Goal: Transaction & Acquisition: Purchase product/service

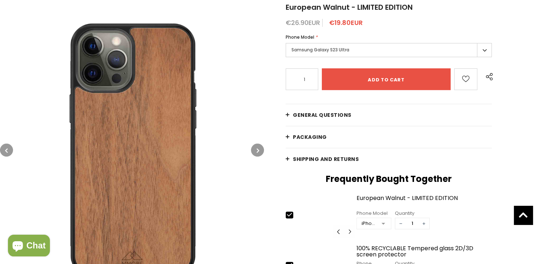
scroll to position [85, 0]
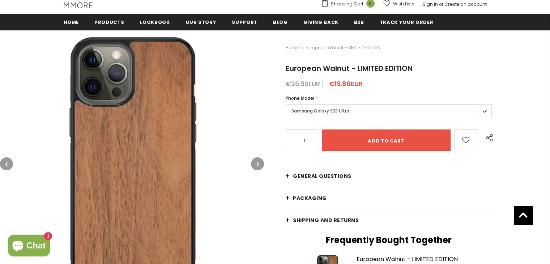
click at [261, 165] on button "button" at bounding box center [257, 163] width 13 height 13
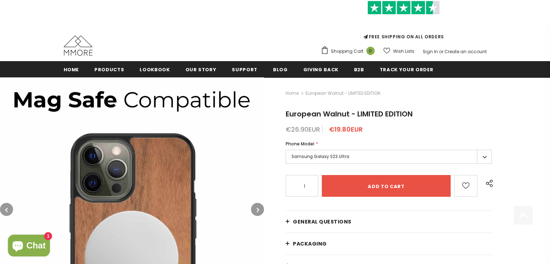
scroll to position [62, 0]
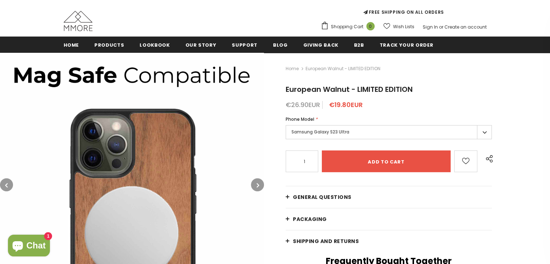
click at [410, 130] on label "Samsung Galaxy S23 Ultra" at bounding box center [388, 132] width 206 height 14
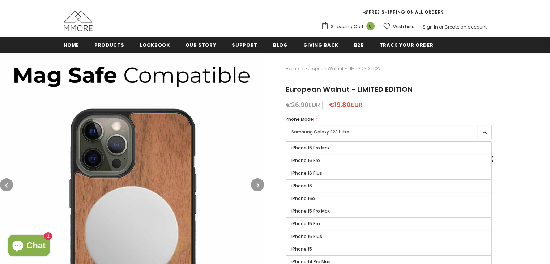
click at [410, 130] on label "Samsung Galaxy S23 Ultra" at bounding box center [388, 132] width 206 height 14
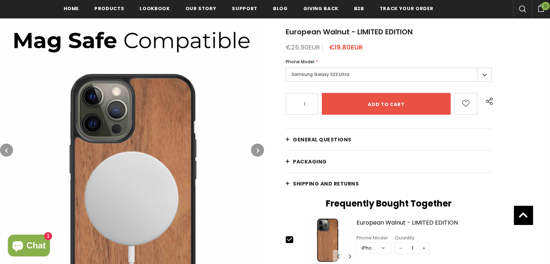
scroll to position [220, 0]
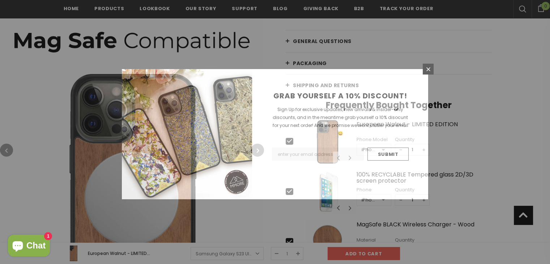
click at [381, 147] on input "Submit" at bounding box center [387, 153] width 41 height 13
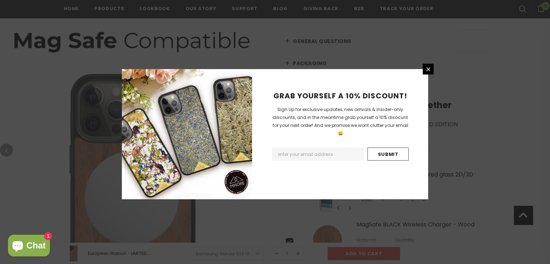
click at [427, 67] on icon at bounding box center [428, 69] width 6 height 6
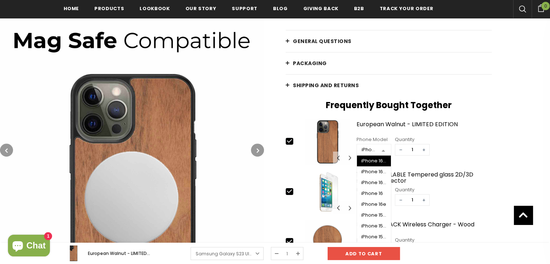
click at [380, 147] on div at bounding box center [383, 150] width 14 height 11
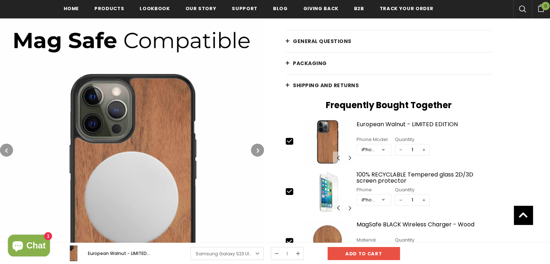
click at [380, 147] on div at bounding box center [383, 150] width 14 height 11
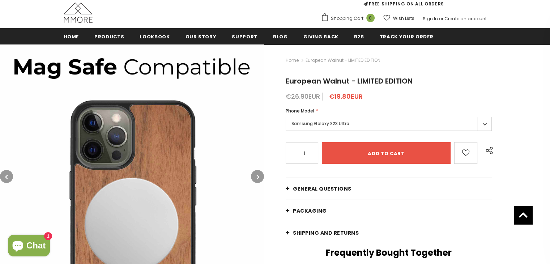
scroll to position [64, 0]
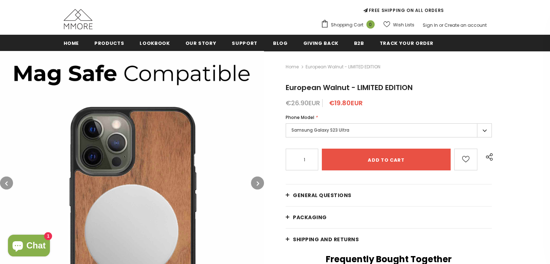
click at [331, 130] on label "Samsung Galaxy S23 Ultra" at bounding box center [388, 130] width 206 height 14
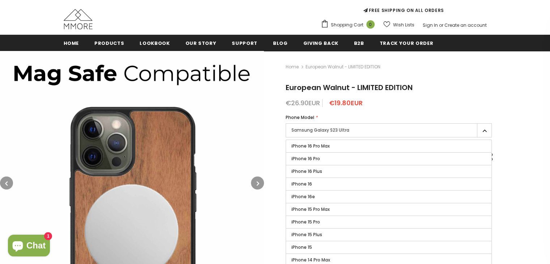
click at [332, 148] on label "iPhone 16 Pro Max" at bounding box center [388, 146] width 205 height 12
click at [0, 0] on input "iPhone 16 Pro Max" at bounding box center [0, 0] width 0 height 0
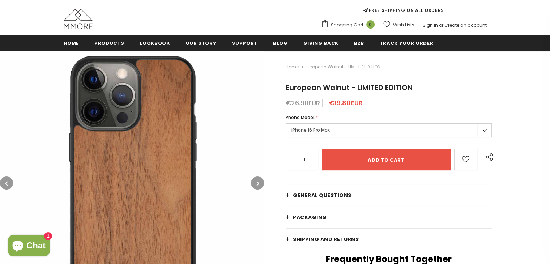
click at [345, 126] on label "iPhone 16 Pro Max" at bounding box center [388, 130] width 206 height 14
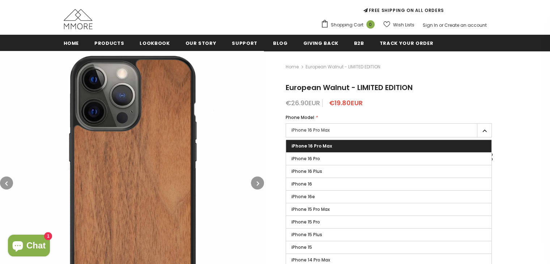
click at [340, 228] on label "iPhone 15 Plus" at bounding box center [388, 234] width 205 height 12
click at [0, 0] on input "iPhone 15 Plus" at bounding box center [0, 0] width 0 height 0
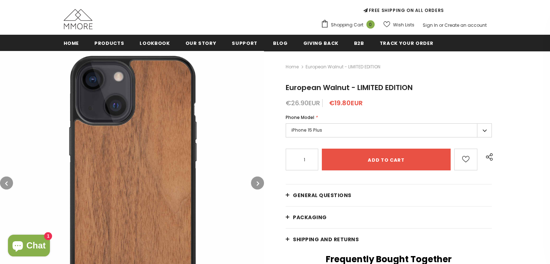
click at [352, 130] on label "iPhone 15 Plus" at bounding box center [388, 130] width 206 height 14
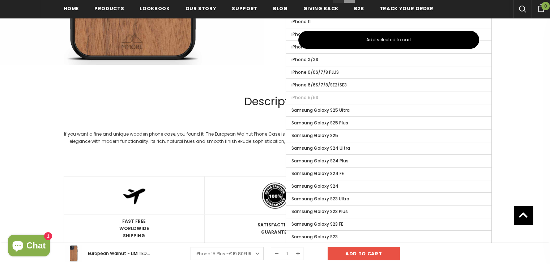
scroll to position [499, 0]
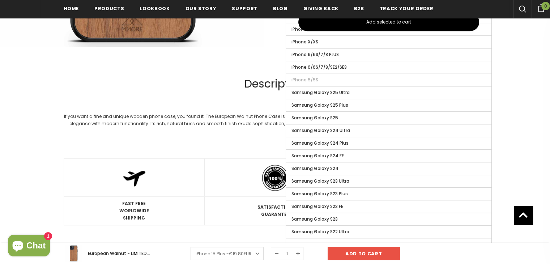
click at [351, 175] on label "Samsung Galaxy S23 Ultra" at bounding box center [388, 181] width 205 height 12
click at [0, 0] on input "Samsung Galaxy S23 Ultra" at bounding box center [0, 0] width 0 height 0
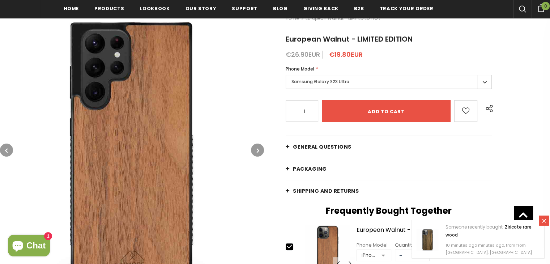
scroll to position [100, 0]
